Goal: Obtain resource: Download file/media

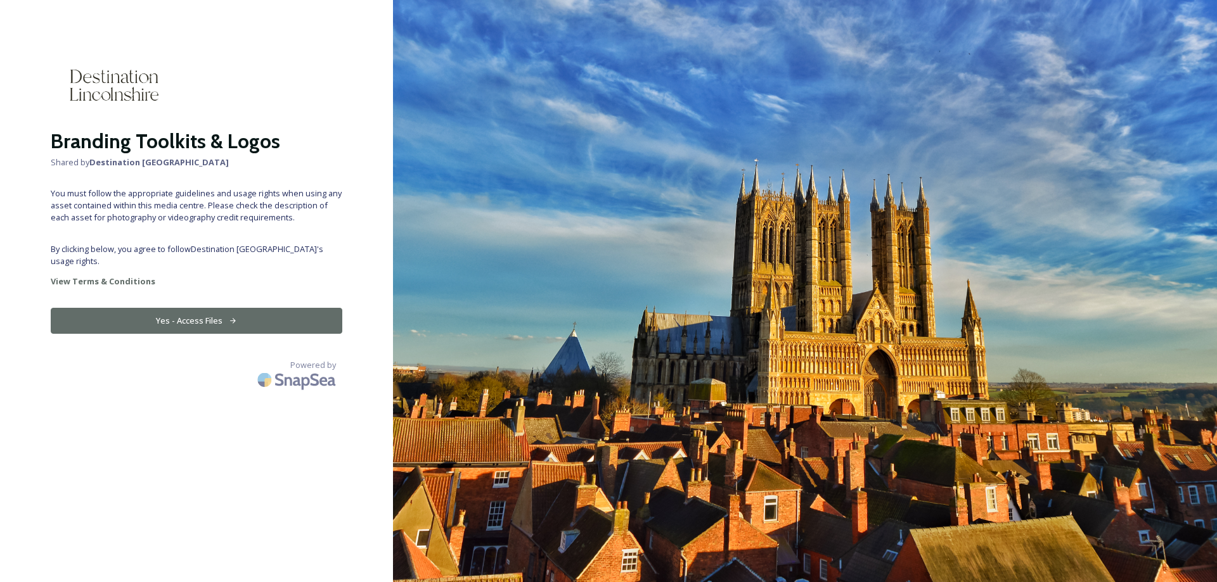
click at [253, 314] on button "Yes - Access Files" at bounding box center [197, 321] width 292 height 26
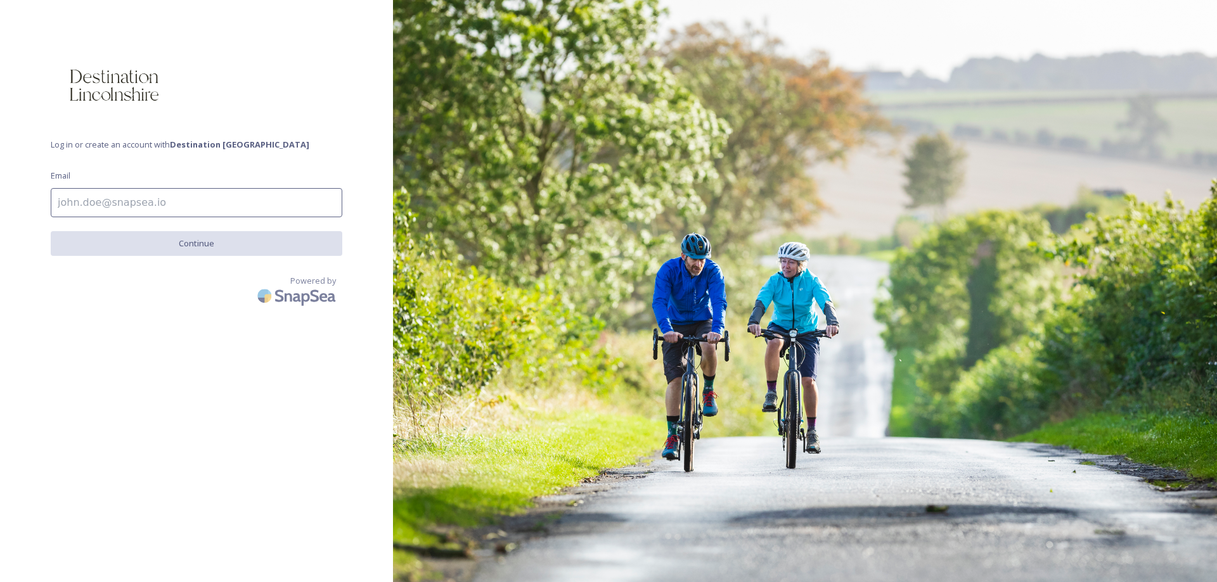
click at [200, 145] on strong "Destination [GEOGRAPHIC_DATA]" at bounding box center [239, 144] width 139 height 11
click at [172, 192] on input at bounding box center [197, 202] width 292 height 29
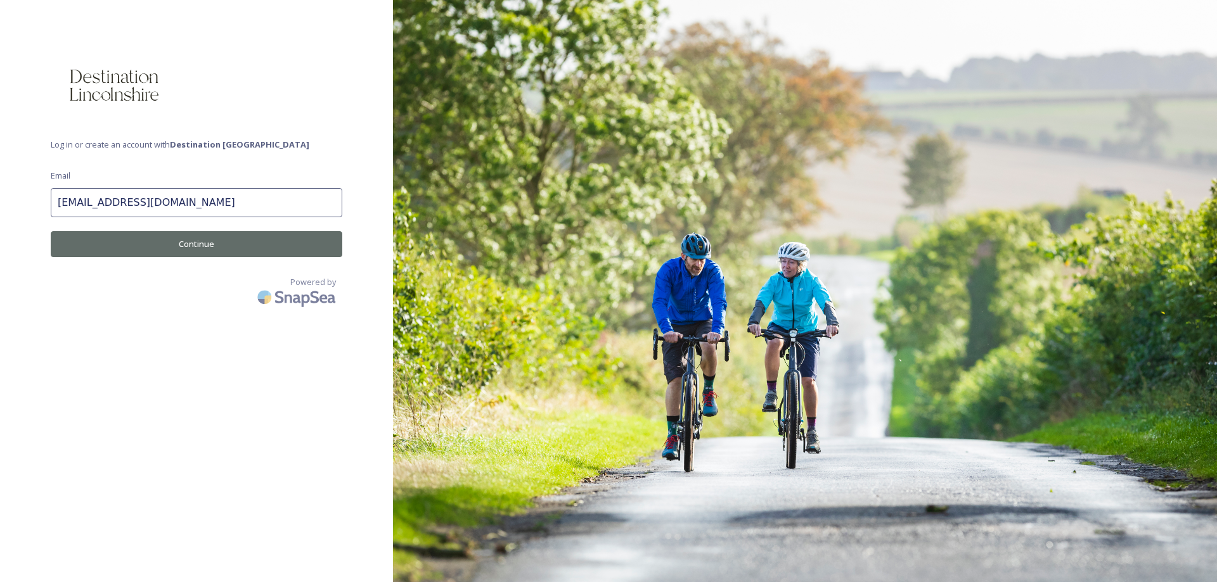
type input "tinadawnmarshall780@gmail.com"
click at [177, 246] on button "Continue" at bounding box center [197, 244] width 292 height 26
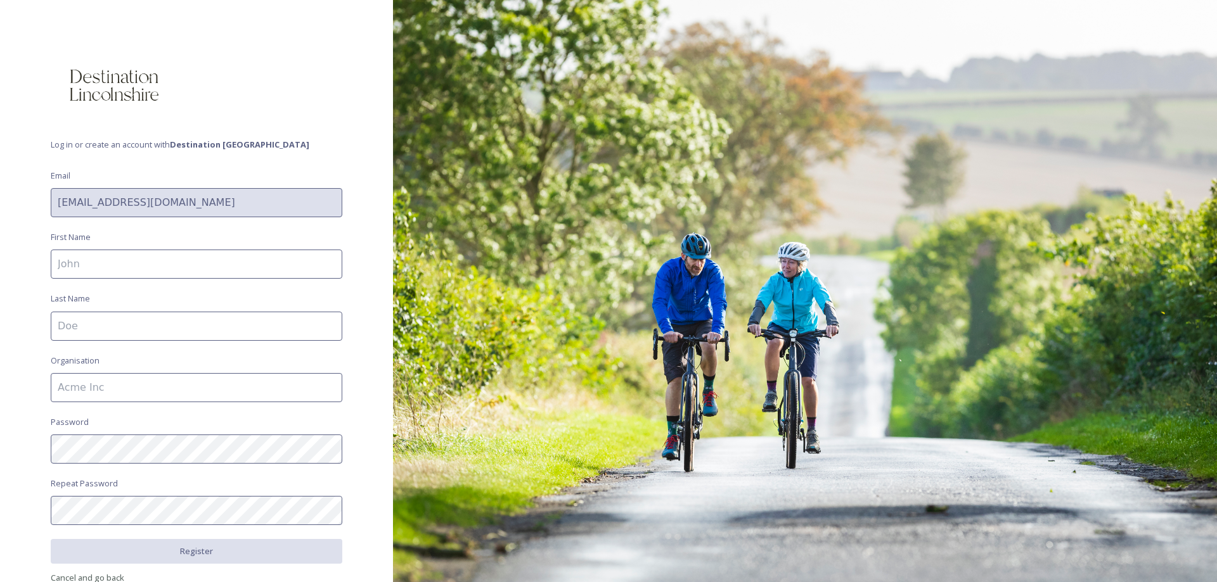
click at [176, 254] on input at bounding box center [197, 264] width 292 height 29
type input "Tina"
type input "Marshall"
type input "Tina Marshall Consultancy Ltd."
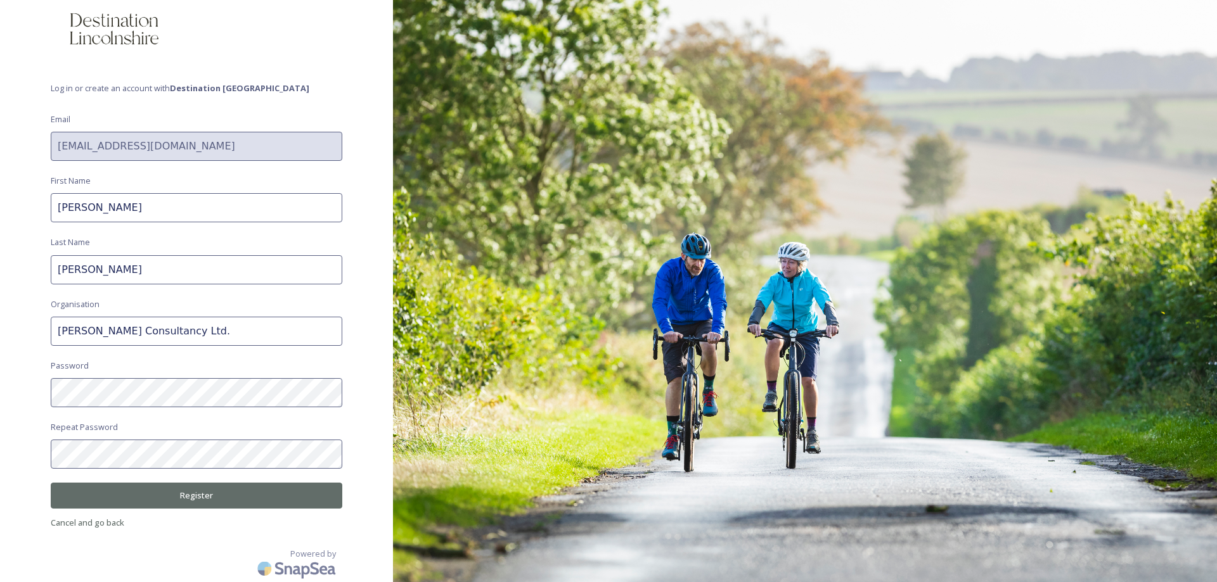
scroll to position [58, 0]
click at [217, 492] on button "Register" at bounding box center [197, 495] width 292 height 26
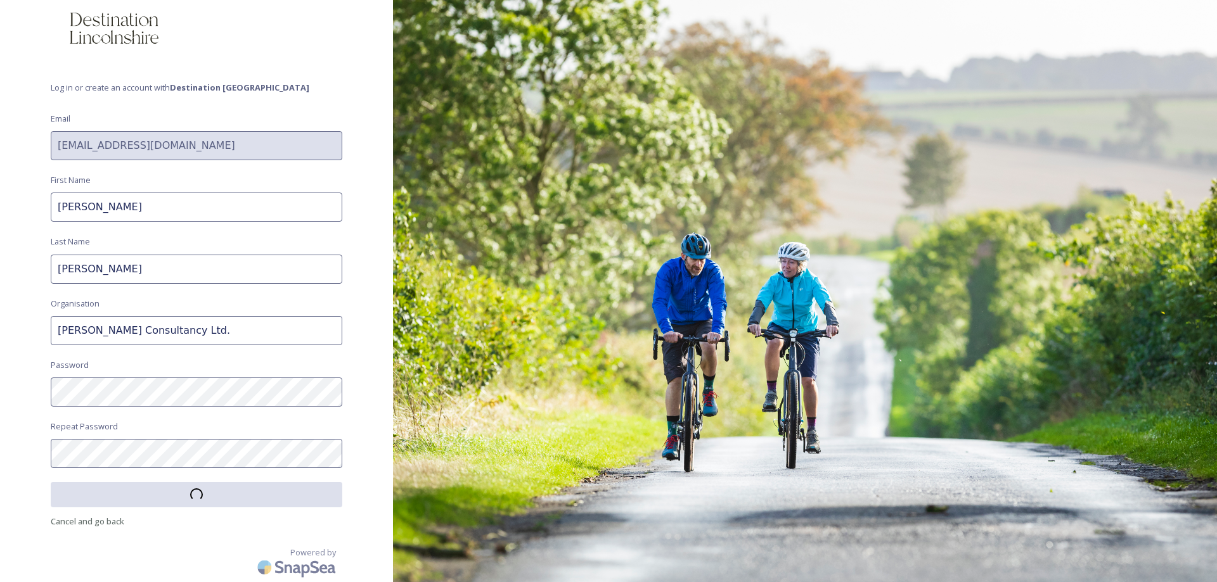
scroll to position [57, 0]
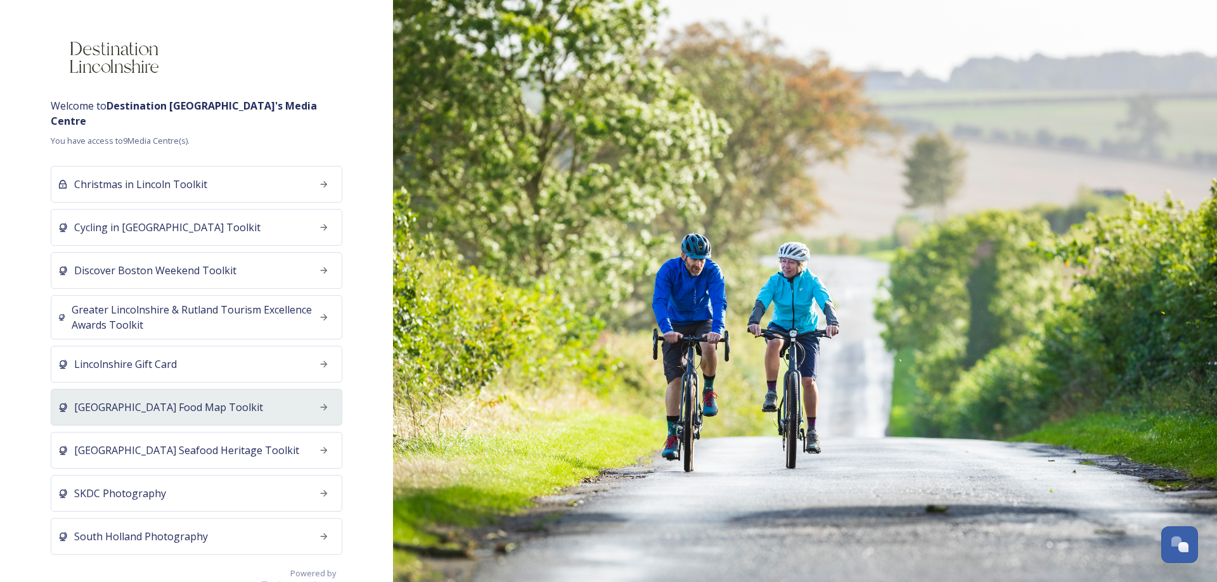
scroll to position [34, 0]
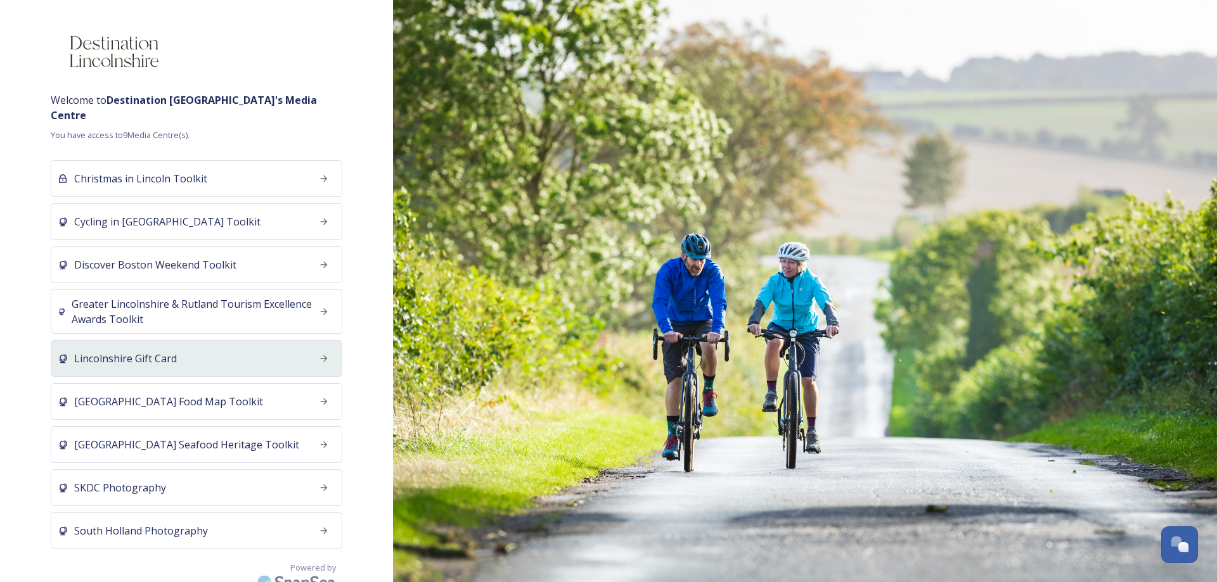
click at [210, 358] on div "Lincolnshire Gift Card" at bounding box center [197, 358] width 292 height 37
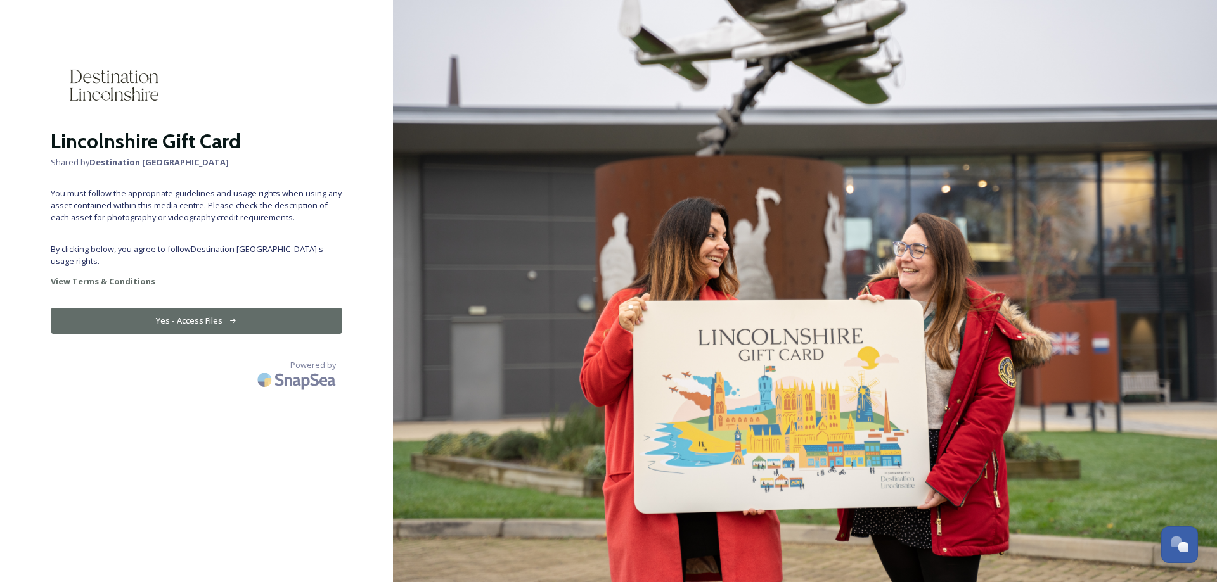
click at [281, 316] on button "Yes - Access Files" at bounding box center [197, 321] width 292 height 26
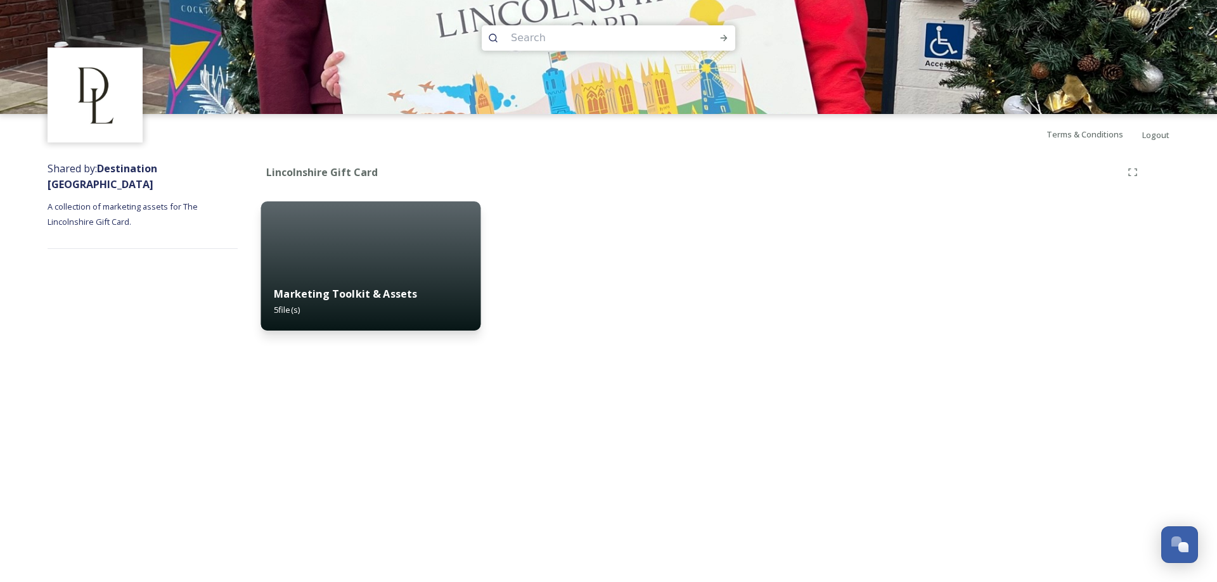
click at [386, 291] on strong "Marketing Toolkit & Assets" at bounding box center [345, 294] width 143 height 14
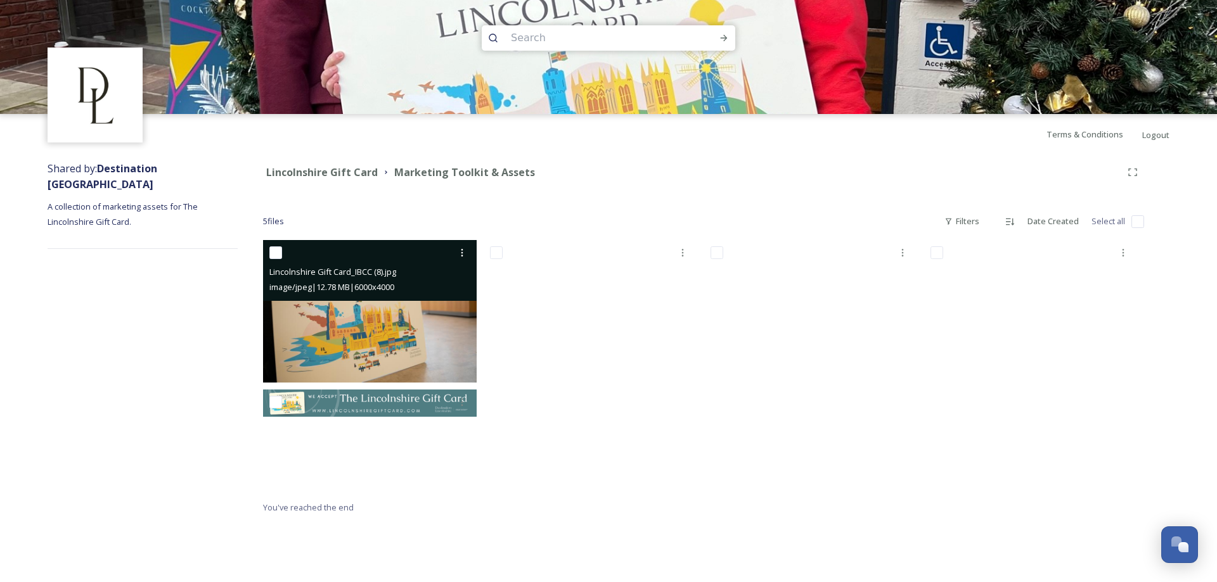
click at [383, 292] on span "image/jpeg | 12.78 MB | 6000 x 4000" at bounding box center [331, 286] width 125 height 11
click at [397, 323] on img at bounding box center [370, 311] width 214 height 143
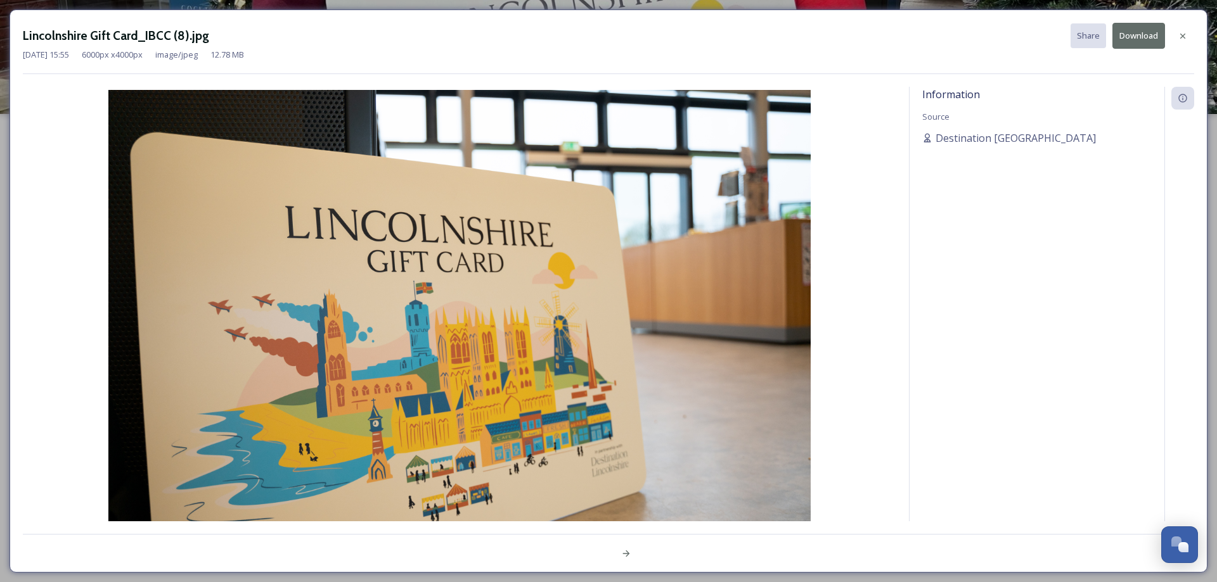
click at [1141, 43] on button "Download" at bounding box center [1138, 36] width 53 height 26
click at [935, 1] on div "Lincolnshire Gift Card_IBCC (8).jpg Share Download [DATE] 15:55 6000 px x 4000 …" at bounding box center [608, 291] width 1217 height 582
click at [1126, 43] on button "Download" at bounding box center [1138, 36] width 53 height 26
click at [1183, 31] on icon at bounding box center [1183, 36] width 10 height 10
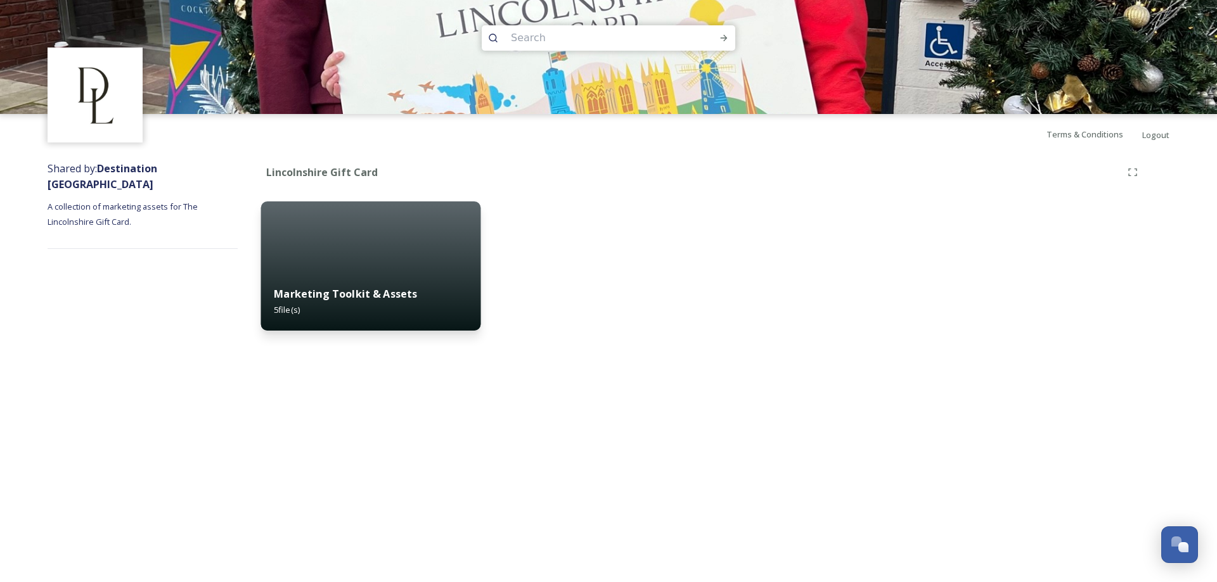
click at [449, 278] on div "Marketing Toolkit & Assets 5 file(s)" at bounding box center [371, 302] width 220 height 58
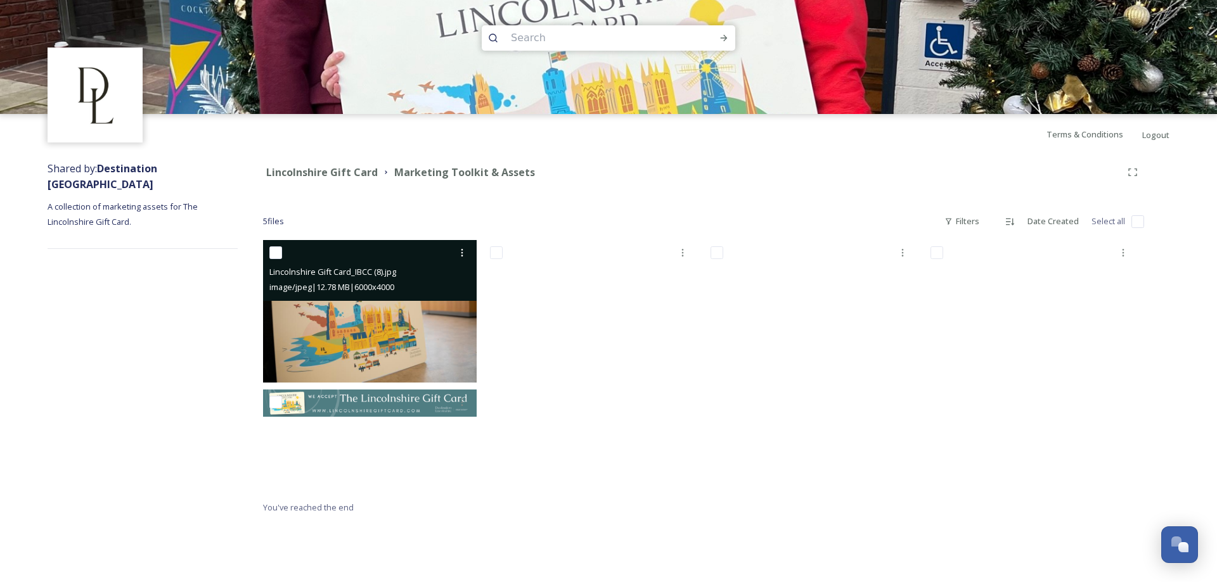
click at [427, 328] on img at bounding box center [370, 311] width 214 height 143
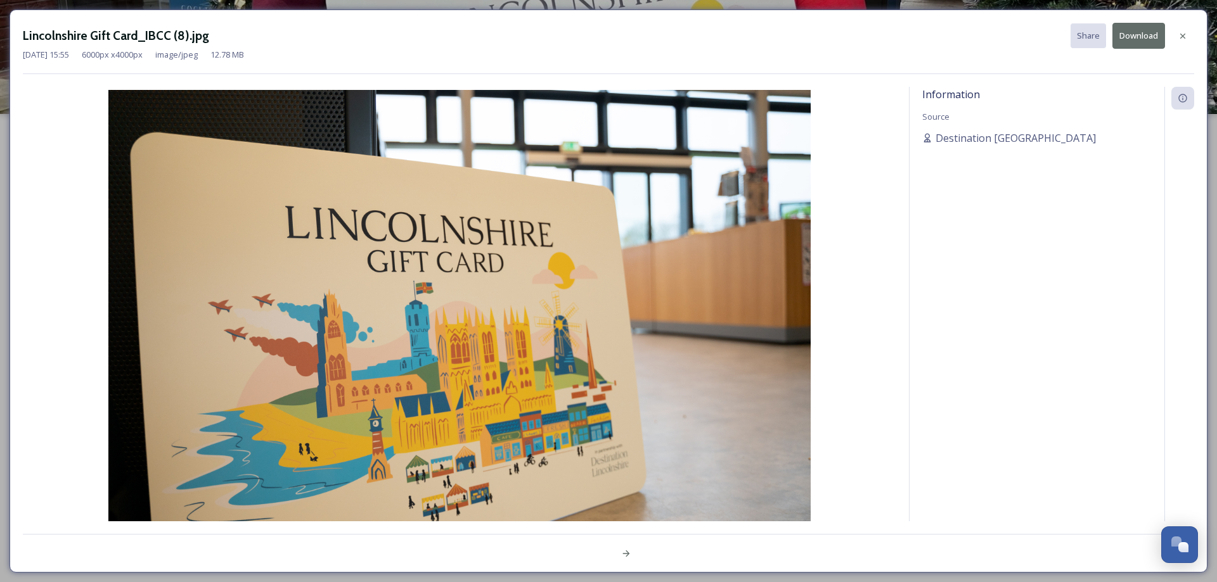
click at [1147, 42] on button "Download" at bounding box center [1138, 36] width 53 height 26
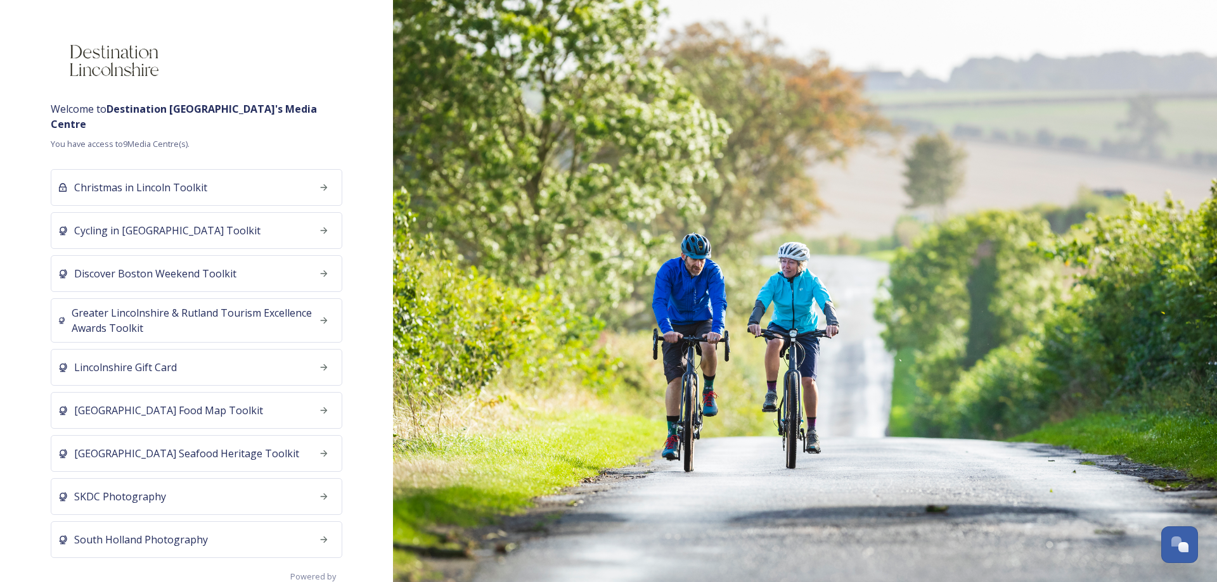
scroll to position [34, 0]
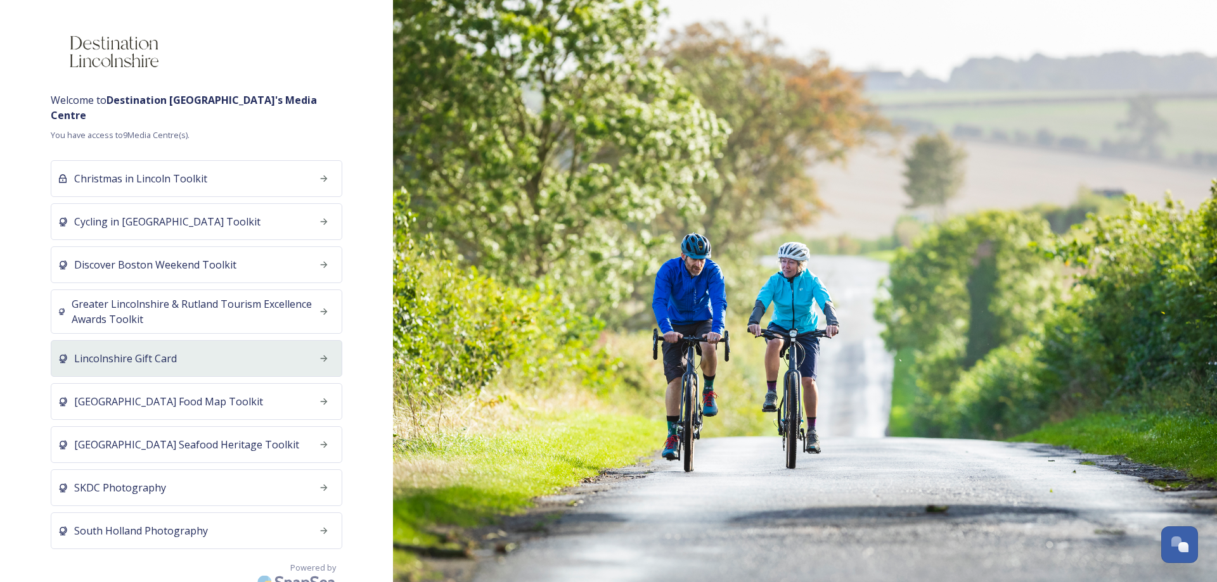
click at [236, 340] on div "Lincolnshire Gift Card" at bounding box center [197, 358] width 292 height 37
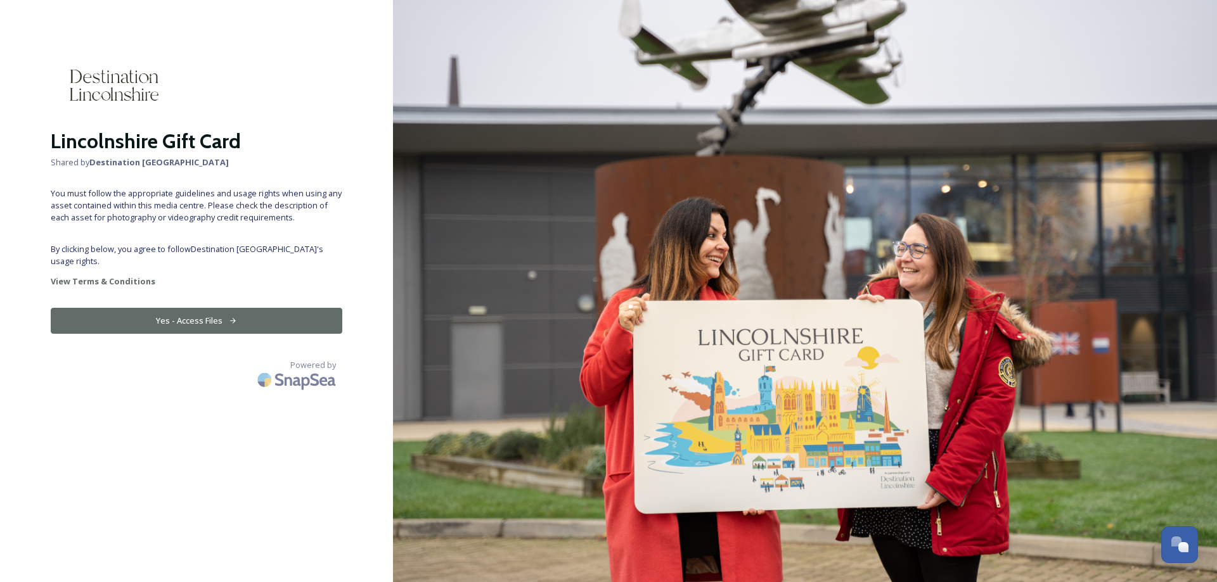
click at [177, 311] on button "Yes - Access Files" at bounding box center [197, 321] width 292 height 26
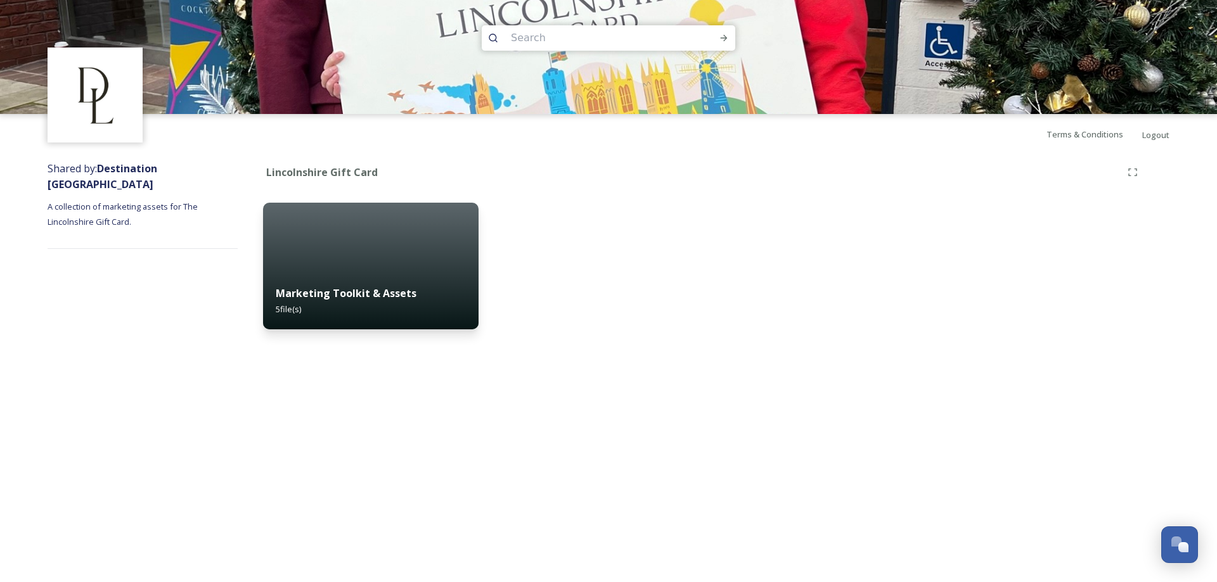
click at [988, 230] on div at bounding box center [1035, 266] width 215 height 127
click at [1097, 137] on span "Terms & Conditions" at bounding box center [1084, 134] width 77 height 11
